Goal: Information Seeking & Learning: Learn about a topic

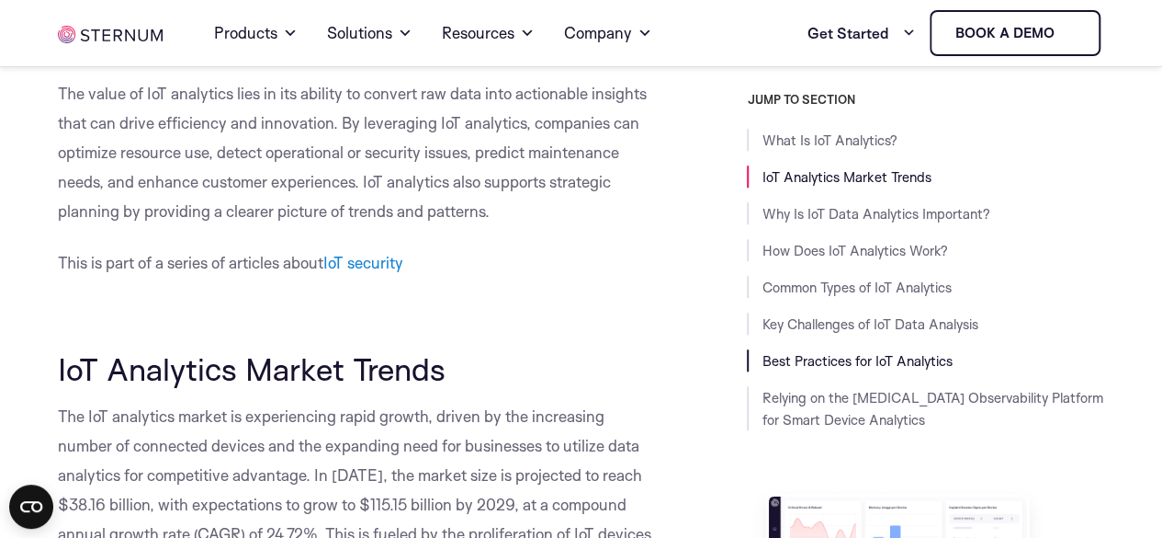
click at [804, 357] on link "Best Practices for IoT Analytics" at bounding box center [857, 360] width 190 height 17
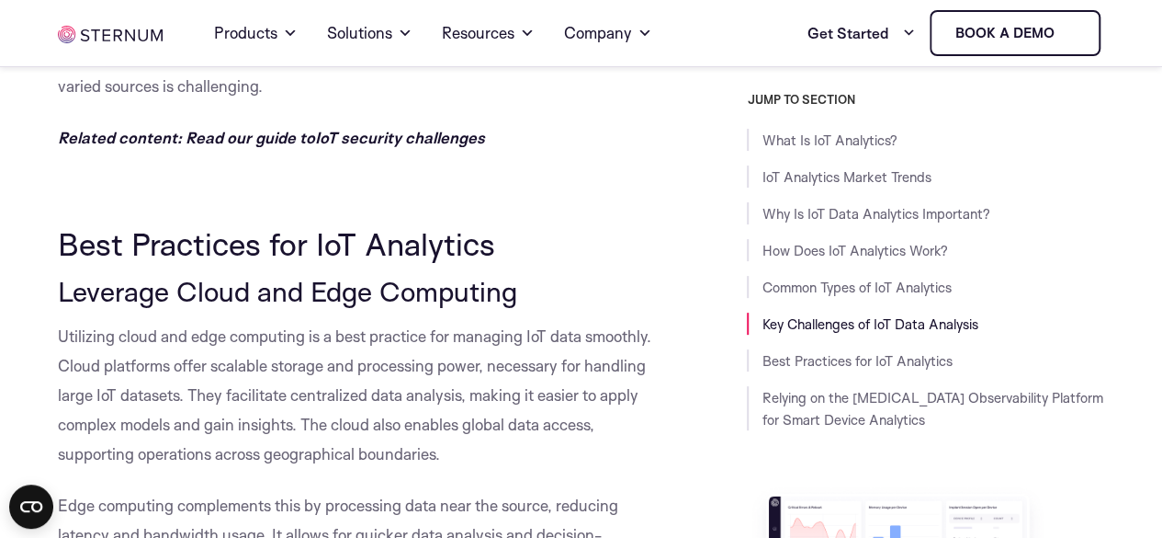
scroll to position [7255, 0]
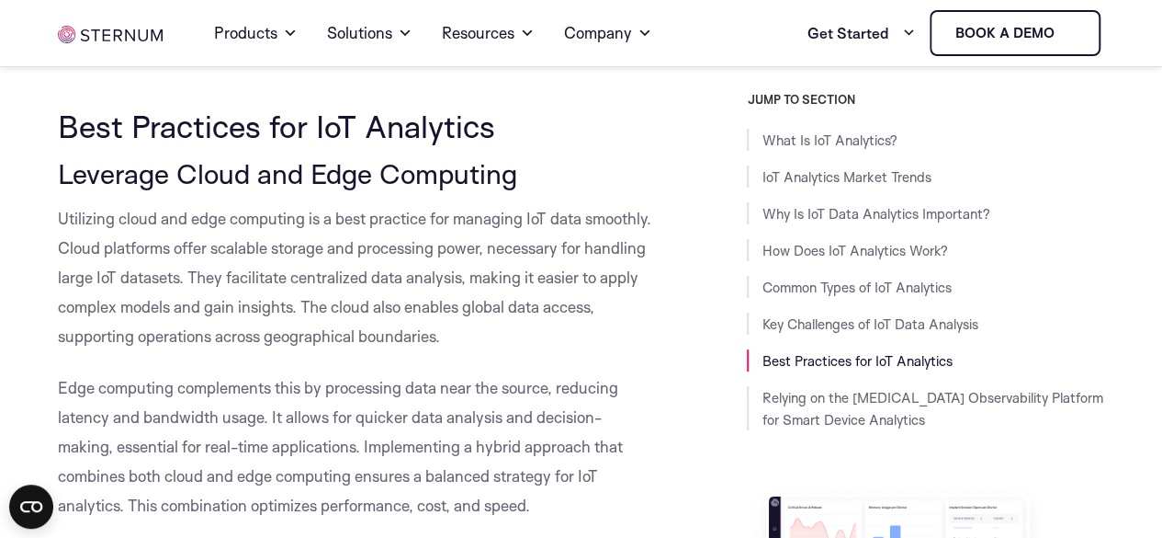
click at [489, 380] on span "Edge computing complements this by processing data near the source, reducing la…" at bounding box center [340, 446] width 565 height 137
click at [470, 310] on p "Utilizing cloud and edge computing is a best practice for managing IoT data smo…" at bounding box center [357, 277] width 599 height 147
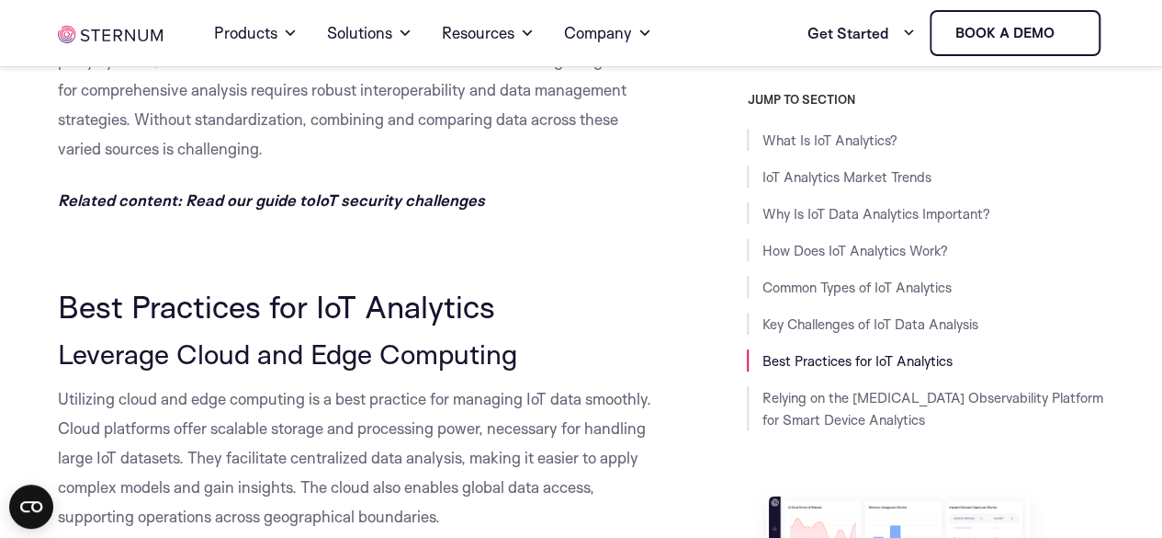
scroll to position [7077, 0]
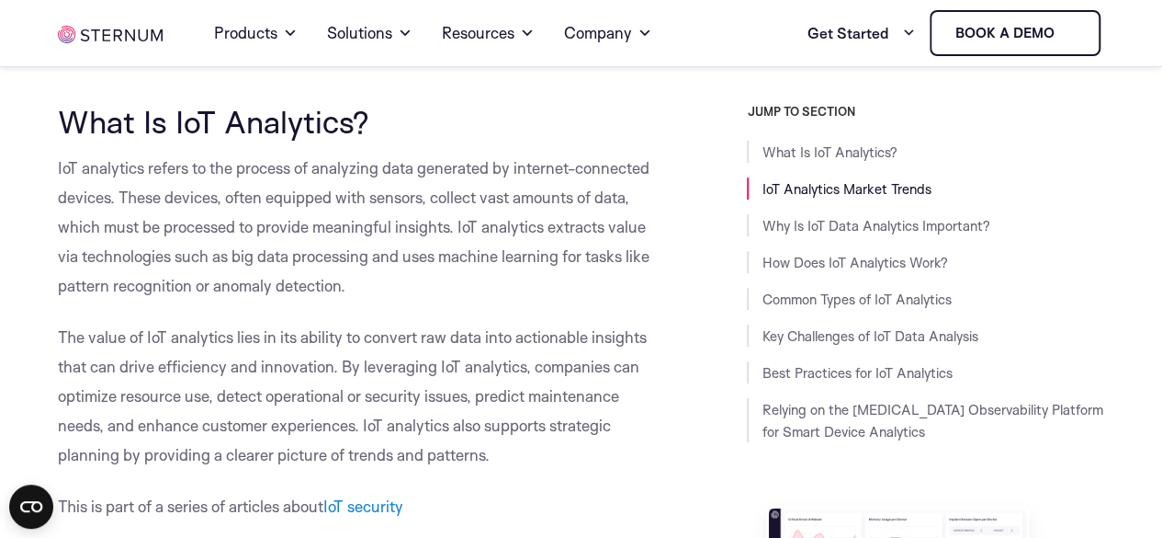
scroll to position [425, 0]
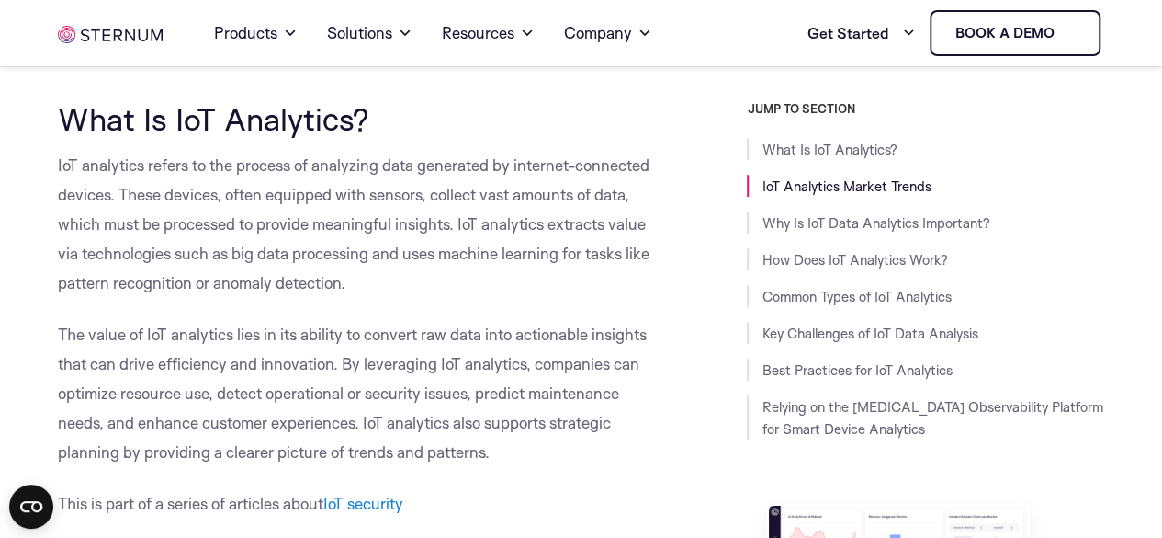
click at [419, 344] on span "The value of IoT analytics lies in its ability to convert raw data into actiona…" at bounding box center [352, 392] width 589 height 137
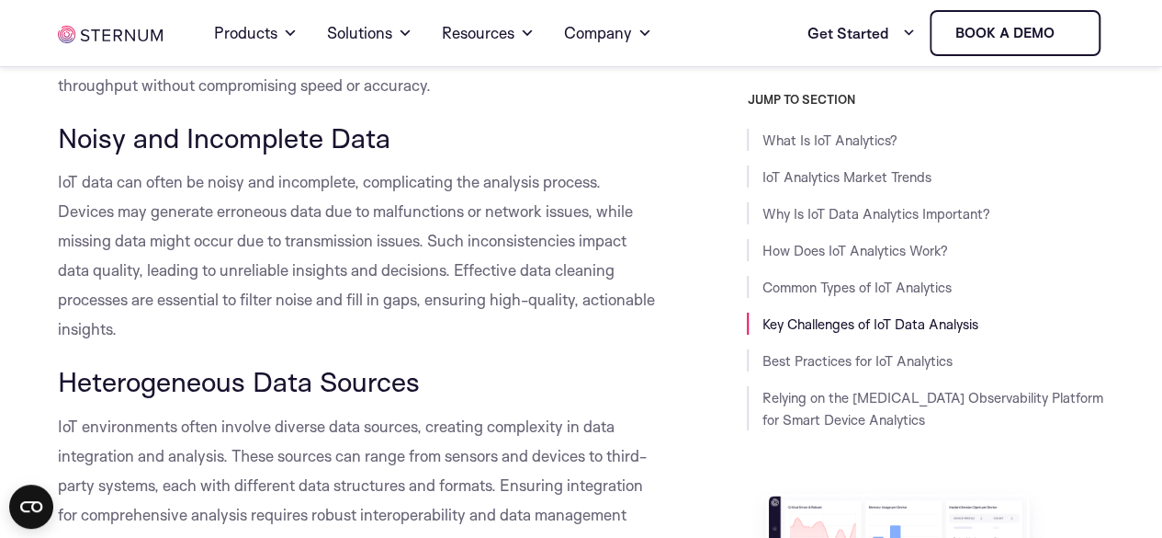
click at [496, 199] on p "IoT data can often be noisy and incomplete, complicating the analysis process. …" at bounding box center [357, 255] width 599 height 176
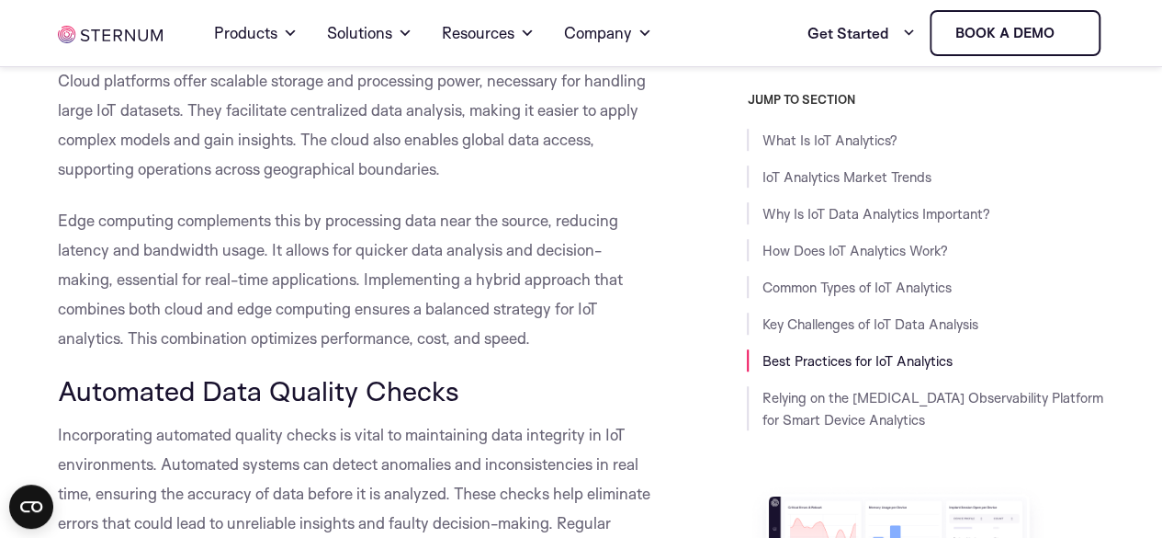
click at [458, 286] on span "Edge computing complements this by processing data near the source, reducing la…" at bounding box center [340, 278] width 565 height 137
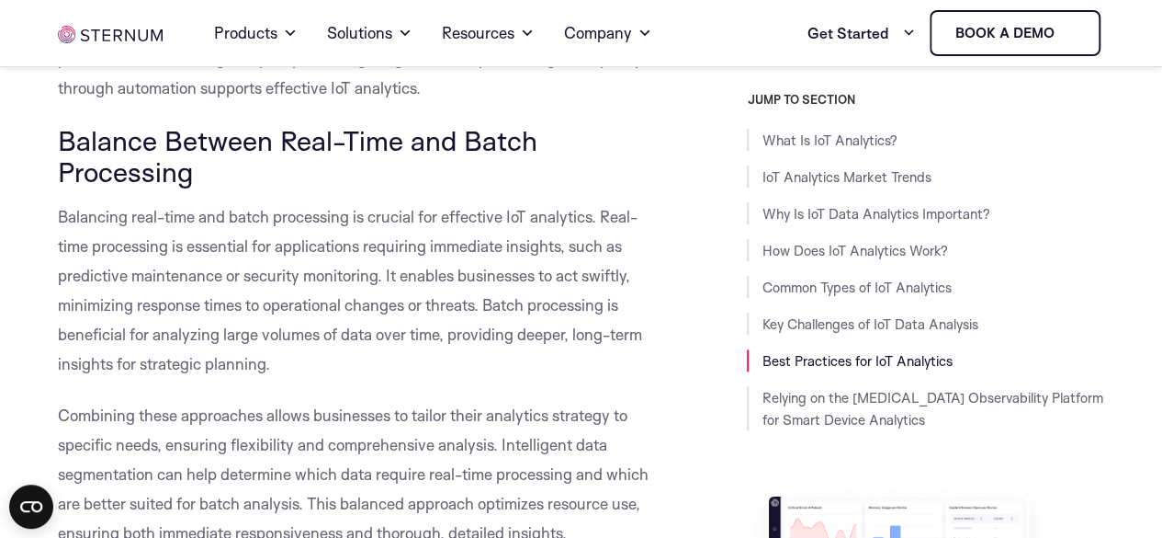
scroll to position [8061, 0]
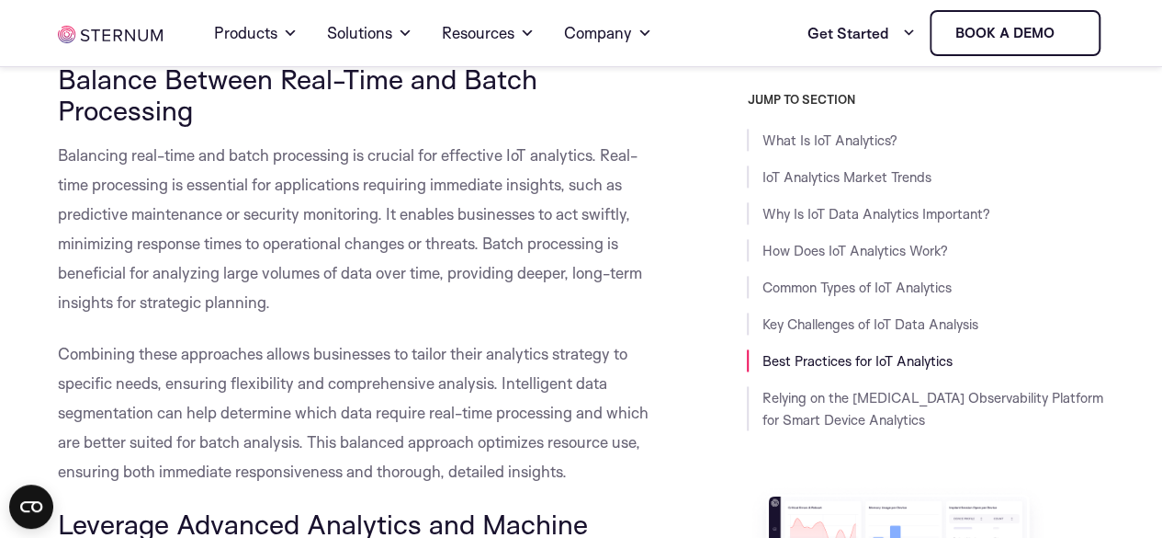
scroll to position [8118, 0]
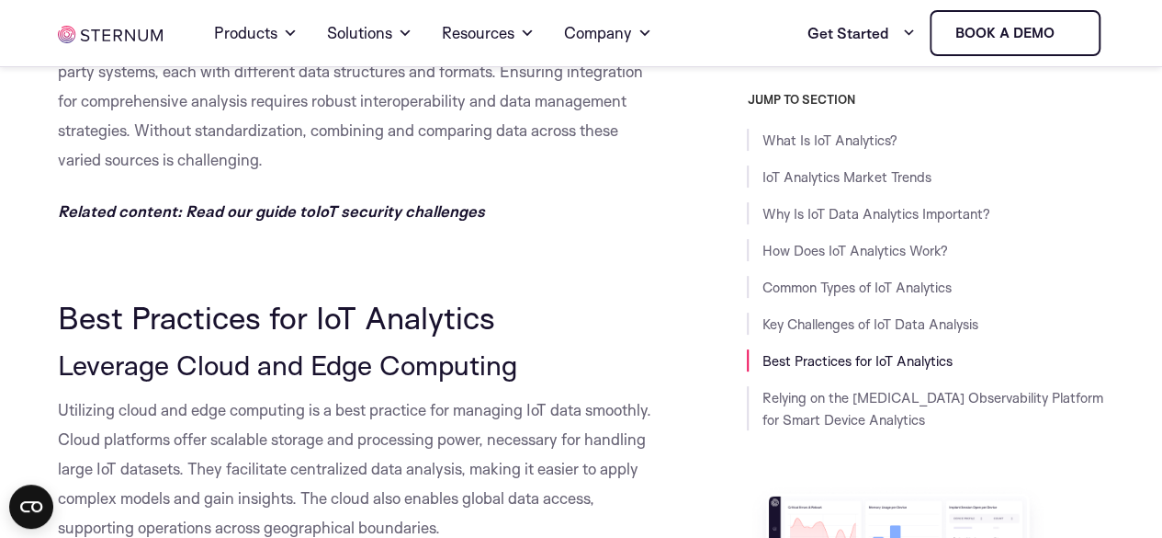
scroll to position [7034, 0]
